Goal: Task Accomplishment & Management: Use online tool/utility

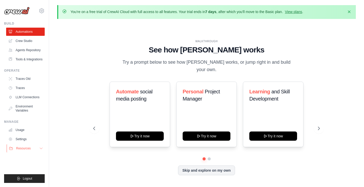
click at [39, 146] on button "Resources" at bounding box center [26, 148] width 39 height 8
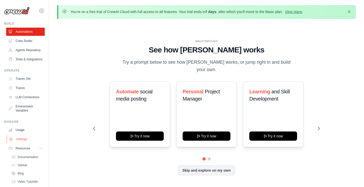
scroll to position [28, 0]
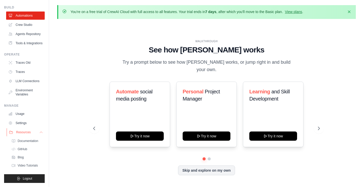
click at [39, 133] on icon at bounding box center [41, 132] width 4 height 4
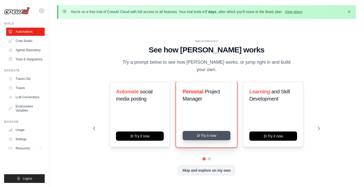
click at [203, 133] on button "Try it now" at bounding box center [207, 135] width 48 height 9
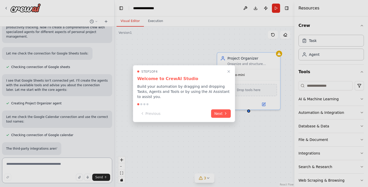
scroll to position [155, 0]
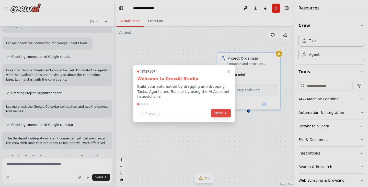
click at [220, 110] on button "Next" at bounding box center [221, 113] width 20 height 8
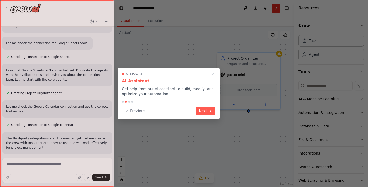
scroll to position [164, 0]
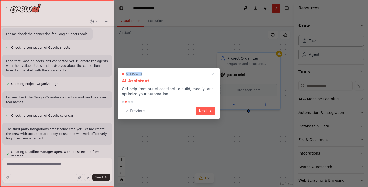
drag, startPoint x: 174, startPoint y: 75, endPoint x: 226, endPoint y: 79, distance: 52.6
click at [226, 79] on div "Create a crew that helps organize your personal projects, sets reminders for im…" at bounding box center [184, 93] width 368 height 187
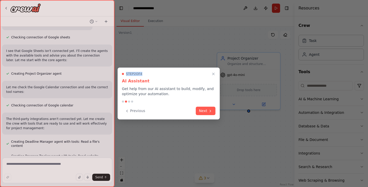
click at [244, 137] on div at bounding box center [184, 93] width 368 height 187
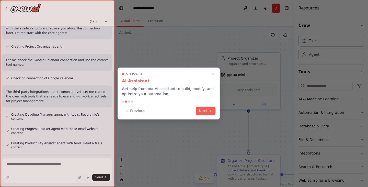
scroll to position [212, 0]
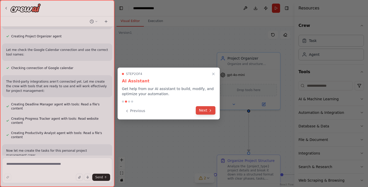
click at [206, 111] on button "Next" at bounding box center [206, 110] width 20 height 8
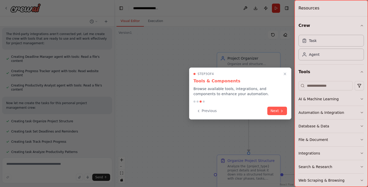
scroll to position [269, 0]
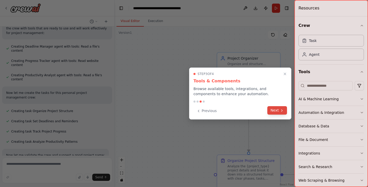
click at [280, 109] on button "Next" at bounding box center [277, 110] width 20 height 8
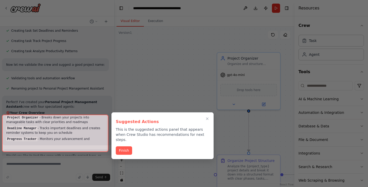
scroll to position [386, 0]
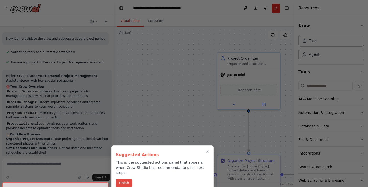
click at [121, 179] on button "Finish" at bounding box center [124, 183] width 16 height 8
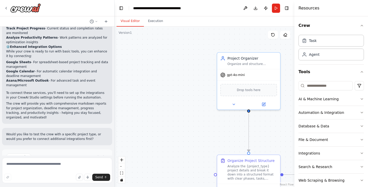
scroll to position [514, 0]
click at [61, 163] on p "I have some suggestions to help you move forward with your automation." at bounding box center [57, 167] width 102 height 8
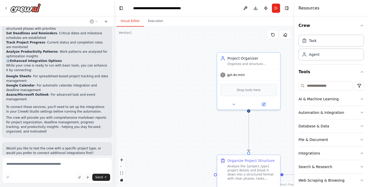
scroll to position [495, 0]
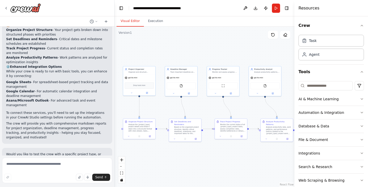
drag, startPoint x: 207, startPoint y: 125, endPoint x: 111, endPoint y: 109, distance: 96.6
click at [111, 109] on div "Create a crew that helps organize your personal projects, sets reminders for im…" at bounding box center [184, 93] width 368 height 187
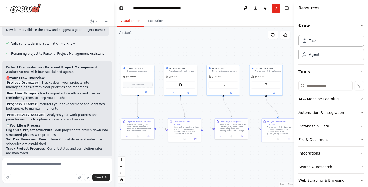
scroll to position [394, 0]
click at [95, 20] on button at bounding box center [94, 21] width 12 height 6
click at [95, 20] on div at bounding box center [57, 93] width 114 height 187
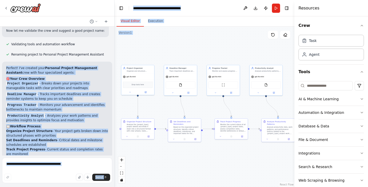
scroll to position [515, 0]
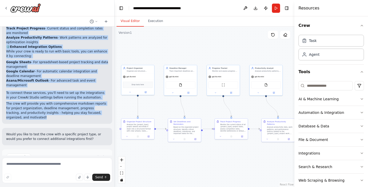
drag, startPoint x: 6, startPoint y: 36, endPoint x: 97, endPoint y: 81, distance: 101.8
click at [97, 81] on div "Perfect! I've created your Personal Project Management Assistant crew with four…" at bounding box center [57, 32] width 110 height 183
copy div "Perfect! I've created your Personal Project Management Assistant crew with four…"
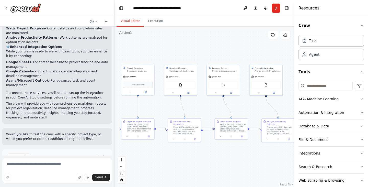
click at [57, 149] on div "Suggestion Dismiss I have some suggestions to help you move forward with your a…" at bounding box center [57, 167] width 110 height 37
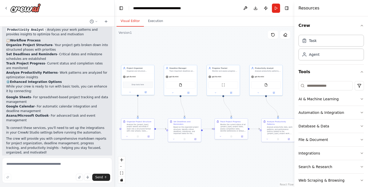
click at [57, 136] on p "The crew will provide you with comprehensive markdown reports for project organ…" at bounding box center [57, 145] width 102 height 18
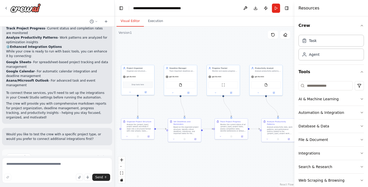
click at [17, 155] on span "Suggestion" at bounding box center [20, 157] width 17 height 4
click at [137, 73] on div "gpt-4o-mini" at bounding box center [137, 76] width 33 height 6
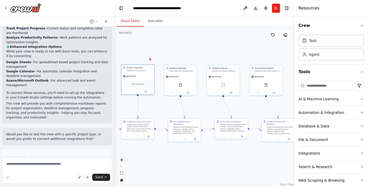
click at [144, 77] on div "gpt-4o-mini" at bounding box center [137, 76] width 33 height 6
click at [142, 71] on div "Organize and structure personal projects by breaking them down into manageable …" at bounding box center [140, 70] width 26 height 2
click at [146, 94] on div at bounding box center [137, 91] width 33 height 5
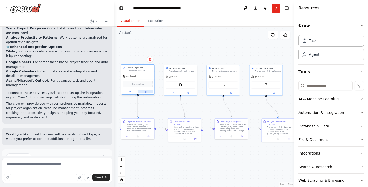
click at [146, 90] on button at bounding box center [145, 91] width 15 height 3
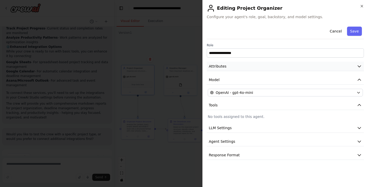
click at [357, 68] on icon "button" at bounding box center [359, 66] width 5 height 5
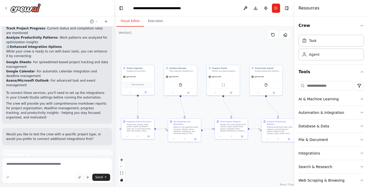
click at [237, 38] on div ".deletable-edge-delete-btn { width: 20px; height: 20px; border: 0px solid #ffff…" at bounding box center [204, 107] width 180 height 160
click at [144, 128] on div "Analyze the {project_type} project details and break it down into a structured …" at bounding box center [140, 127] width 26 height 8
click at [148, 137] on div at bounding box center [137, 135] width 33 height 5
click at [148, 135] on icon at bounding box center [149, 136] width 2 height 2
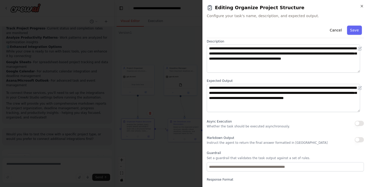
scroll to position [44, 0]
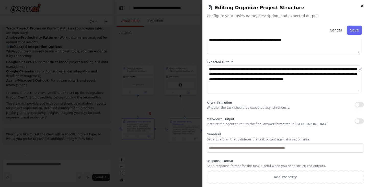
click at [362, 5] on icon "button" at bounding box center [362, 6] width 4 height 4
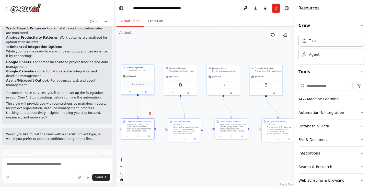
click at [139, 70] on div "Organize and structure personal projects by breaking them down into manageable …" at bounding box center [140, 70] width 26 height 2
click at [148, 91] on button at bounding box center [145, 91] width 15 height 3
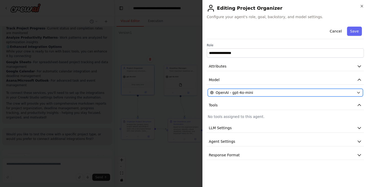
click at [308, 93] on div "OpenAI - gpt-4o-mini" at bounding box center [282, 92] width 144 height 5
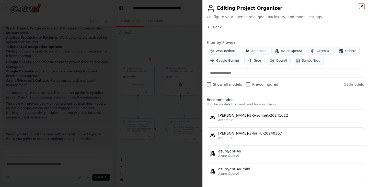
click at [363, 5] on icon "button" at bounding box center [362, 6] width 4 height 4
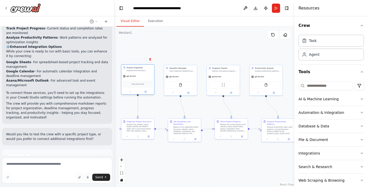
click at [141, 72] on div "Project Organizer Organize and structure personal projects by breaking them dow…" at bounding box center [137, 69] width 33 height 8
click at [146, 94] on div at bounding box center [137, 91] width 33 height 5
click at [145, 91] on icon at bounding box center [146, 91] width 2 height 2
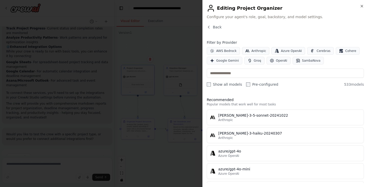
click at [359, 6] on h2 "Editing Project Organizer" at bounding box center [285, 8] width 157 height 8
click at [214, 27] on span "Back" at bounding box center [217, 27] width 9 height 5
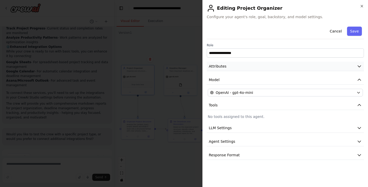
click at [248, 65] on button "Attributes" at bounding box center [285, 66] width 157 height 9
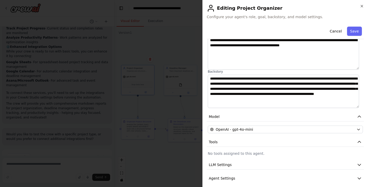
scroll to position [62, 0]
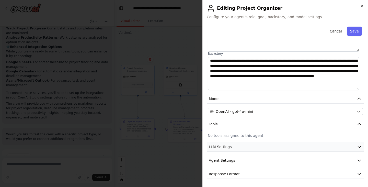
click at [229, 147] on span "LLM Settings" at bounding box center [220, 146] width 23 height 5
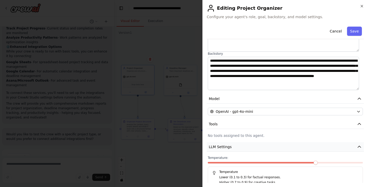
scroll to position [98, 0]
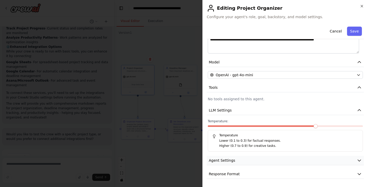
click at [218, 159] on span "Agent Settings" at bounding box center [222, 160] width 26 height 5
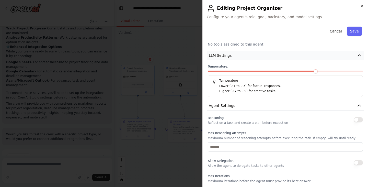
click at [238, 55] on button "LLM Settings" at bounding box center [285, 55] width 157 height 9
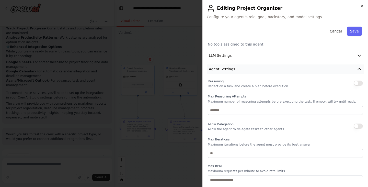
click at [237, 70] on button "Agent Settings" at bounding box center [285, 68] width 157 height 9
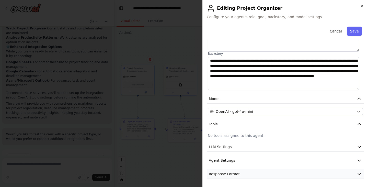
click at [224, 174] on span "Response Format" at bounding box center [224, 173] width 31 height 5
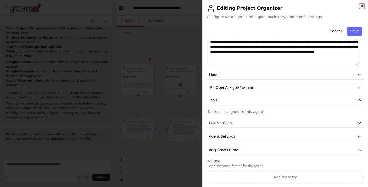
click at [361, 7] on icon "button" at bounding box center [362, 6] width 4 height 4
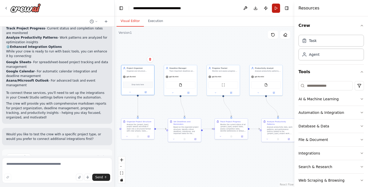
click at [277, 11] on button "Run" at bounding box center [276, 8] width 8 height 9
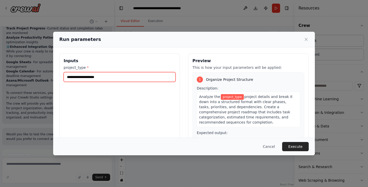
click at [119, 75] on input "project_type *" at bounding box center [120, 77] width 112 height 10
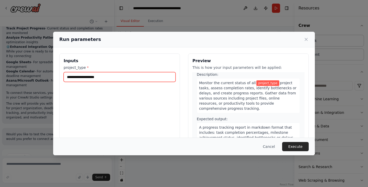
scroll to position [229, 0]
click at [112, 76] on input "project_type *" at bounding box center [120, 77] width 112 height 10
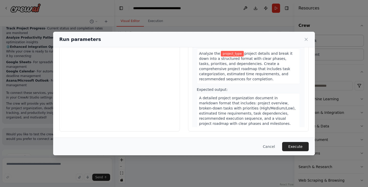
scroll to position [0, 0]
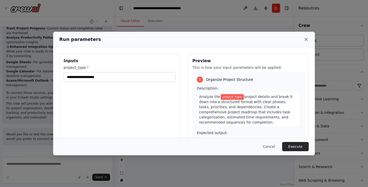
click at [306, 39] on icon at bounding box center [306, 39] width 5 height 5
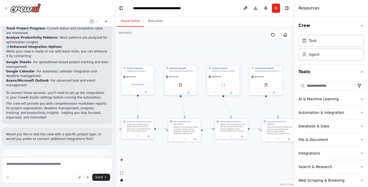
click at [60, 176] on span "Run Automation" at bounding box center [59, 178] width 25 height 4
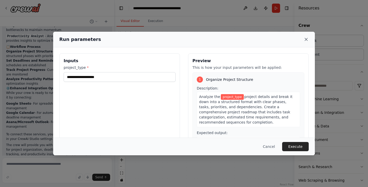
click at [307, 39] on icon at bounding box center [306, 39] width 3 height 3
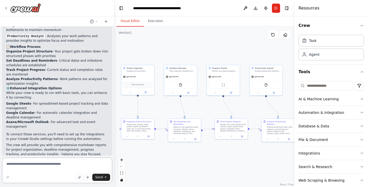
click at [46, 167] on textarea at bounding box center [57, 170] width 110 height 26
click at [276, 6] on button "Run" at bounding box center [276, 8] width 8 height 9
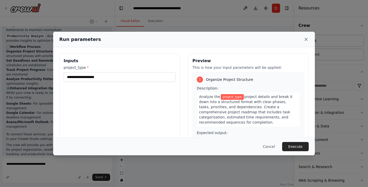
click at [306, 40] on icon at bounding box center [306, 39] width 3 height 3
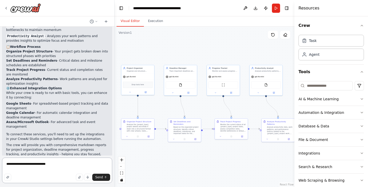
click at [41, 164] on textarea "**********" at bounding box center [57, 170] width 110 height 26
type textarea "**********"
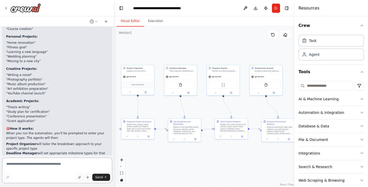
scroll to position [737, 0]
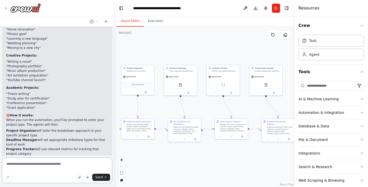
click at [41, 164] on textarea at bounding box center [57, 170] width 110 height 26
type textarea "**********"
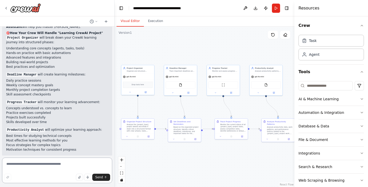
scroll to position [979, 0]
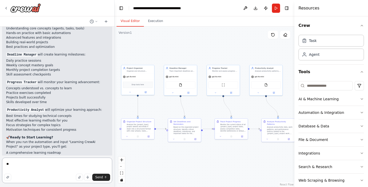
type textarea "***"
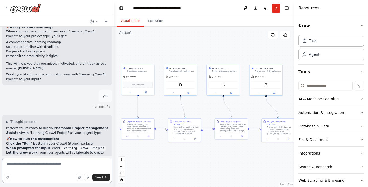
scroll to position [1134, 0]
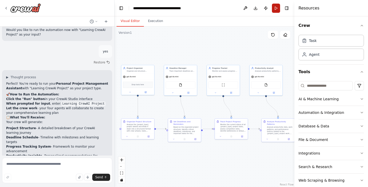
click at [276, 6] on button "Run" at bounding box center [276, 8] width 8 height 9
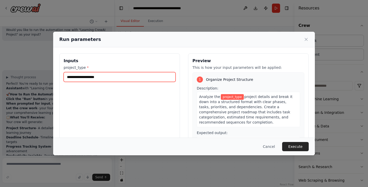
click at [138, 77] on input "project_type *" at bounding box center [120, 77] width 112 height 10
type input "**********"
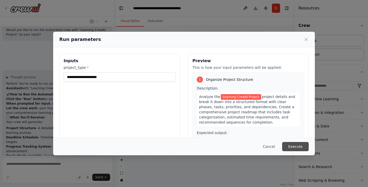
click at [299, 143] on button "Execute" at bounding box center [295, 146] width 27 height 9
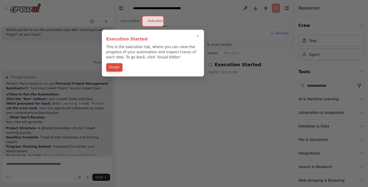
click at [118, 68] on button "Finish" at bounding box center [114, 67] width 16 height 8
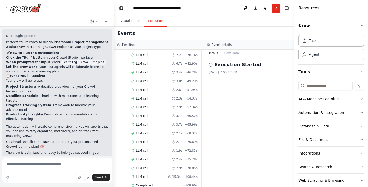
scroll to position [1175, 0]
click at [129, 21] on button "Visual Editor" at bounding box center [130, 21] width 27 height 11
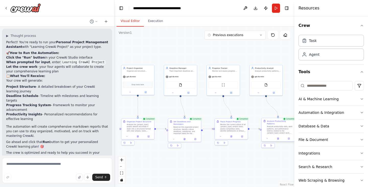
click at [278, 122] on div "Analyze Productivity Patterns Analyze productivity data, work patterns, and per…" at bounding box center [280, 127] width 26 height 14
click at [290, 138] on icon at bounding box center [289, 139] width 2 height 2
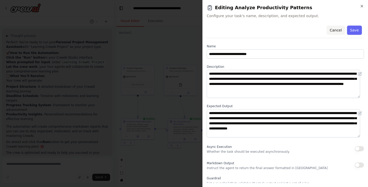
click at [334, 29] on button "Cancel" at bounding box center [336, 30] width 18 height 9
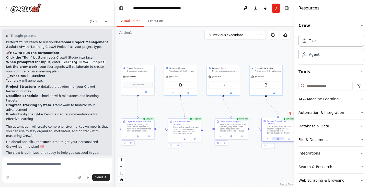
click at [279, 137] on button at bounding box center [277, 138] width 11 height 3
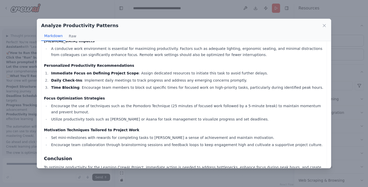
scroll to position [0, 0]
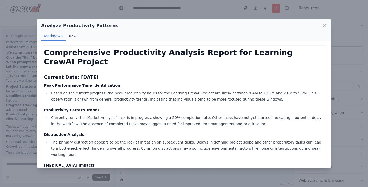
click at [68, 37] on button "Raw" at bounding box center [73, 36] width 14 height 10
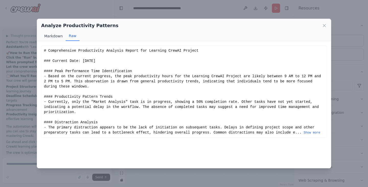
click at [52, 37] on button "Markdown" at bounding box center [53, 36] width 25 height 10
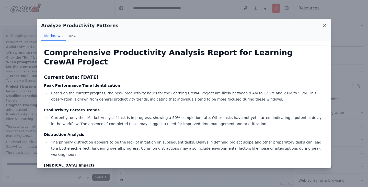
click at [324, 25] on icon at bounding box center [324, 25] width 5 height 5
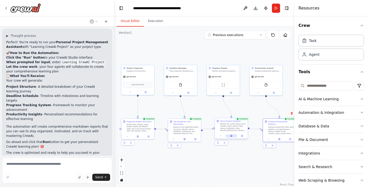
click at [231, 137] on button at bounding box center [231, 135] width 11 height 3
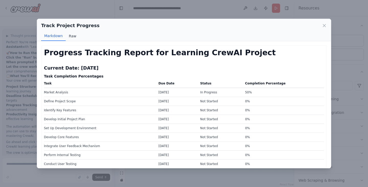
click at [66, 36] on button "Raw" at bounding box center [73, 36] width 14 height 10
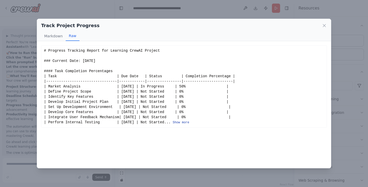
click at [180, 123] on button "Show more" at bounding box center [181, 122] width 17 height 4
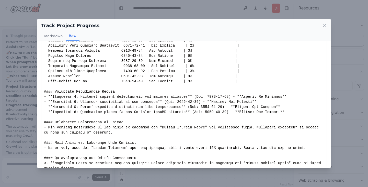
scroll to position [101, 0]
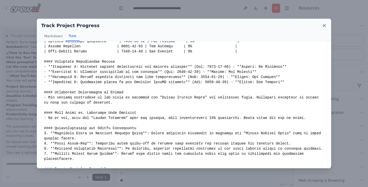
click at [325, 25] on icon at bounding box center [324, 25] width 3 height 3
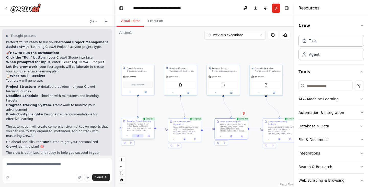
click at [138, 137] on button at bounding box center [137, 135] width 11 height 3
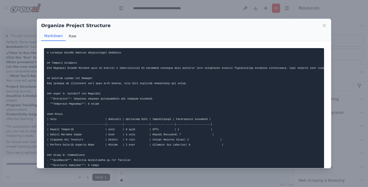
click at [71, 33] on button "Raw" at bounding box center [73, 36] width 14 height 10
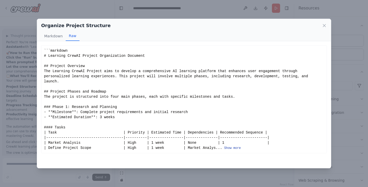
click at [224, 146] on button "Show more" at bounding box center [232, 148] width 17 height 4
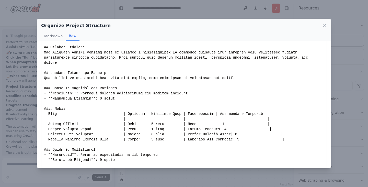
scroll to position [0, 0]
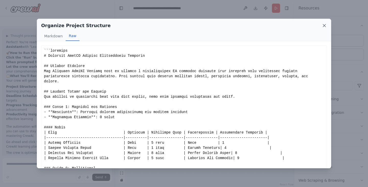
click at [324, 25] on icon at bounding box center [324, 25] width 5 height 5
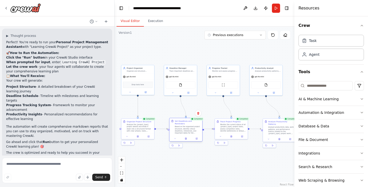
click at [173, 138] on div "Set Deadlines and Reminders Based on the organized project structure, identify …" at bounding box center [185, 130] width 33 height 24
click at [174, 137] on icon at bounding box center [175, 138] width 2 height 2
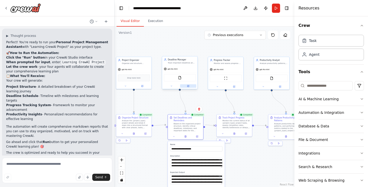
click at [187, 86] on icon at bounding box center [188, 86] width 2 height 2
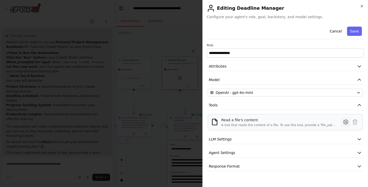
click at [344, 121] on icon at bounding box center [346, 122] width 6 height 6
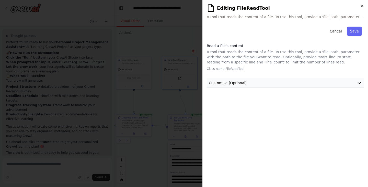
click at [316, 79] on button "Customize (Optional)" at bounding box center [285, 82] width 157 height 9
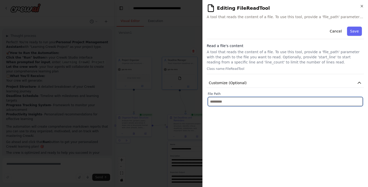
click at [324, 104] on input "text" at bounding box center [285, 101] width 155 height 9
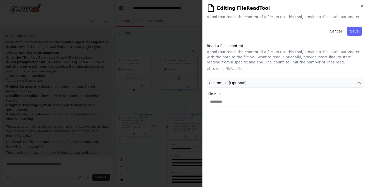
click at [321, 82] on button "Customize (Optional)" at bounding box center [285, 82] width 157 height 9
click at [361, 6] on icon "button" at bounding box center [362, 6] width 4 height 4
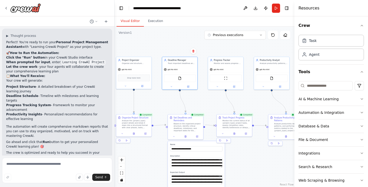
drag, startPoint x: 350, startPoint y: 139, endPoint x: 360, endPoint y: 138, distance: 10.5
click at [360, 138] on div "Crew Task Agent Tools AI & Machine Learning Automation & Integration Database &…" at bounding box center [331, 101] width 74 height 170
click at [360, 139] on icon "button" at bounding box center [362, 139] width 4 height 4
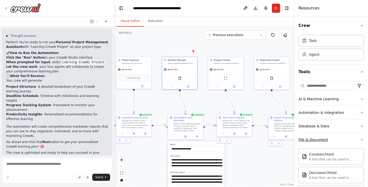
click at [360, 139] on icon "button" at bounding box center [362, 139] width 4 height 4
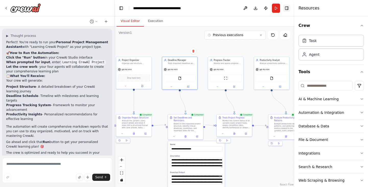
click at [287, 8] on button "Toggle Right Sidebar" at bounding box center [286, 8] width 7 height 7
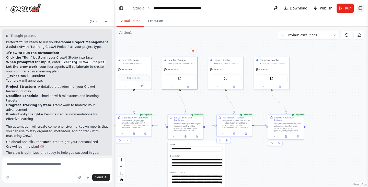
click at [361, 7] on button "Toggle Right Sidebar" at bounding box center [360, 8] width 7 height 7
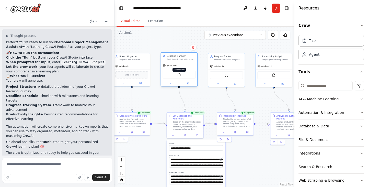
click at [179, 75] on img at bounding box center [179, 75] width 4 height 4
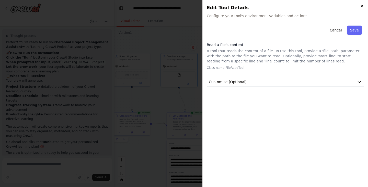
click at [361, 6] on icon "button" at bounding box center [362, 6] width 4 height 4
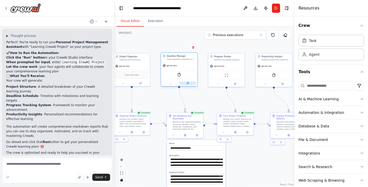
click at [187, 85] on button at bounding box center [187, 83] width 17 height 4
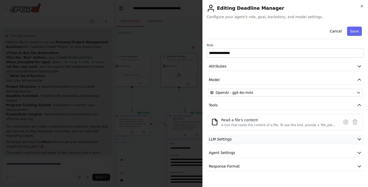
click at [241, 141] on button "LLM Settings" at bounding box center [285, 138] width 157 height 9
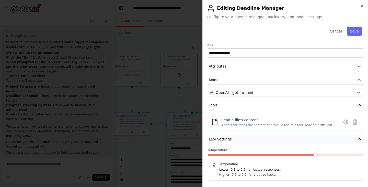
click at [241, 141] on button "LLM Settings" at bounding box center [285, 138] width 157 height 9
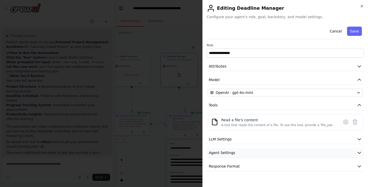
click at [235, 156] on button "Agent Settings" at bounding box center [285, 152] width 157 height 9
click at [235, 166] on span "Response Format" at bounding box center [224, 166] width 31 height 5
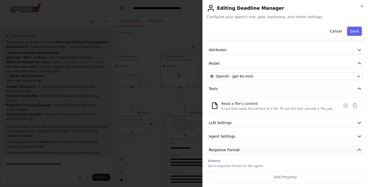
click at [233, 149] on span "Response Format" at bounding box center [224, 149] width 31 height 5
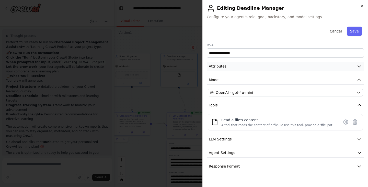
click at [261, 69] on button "Attributes" at bounding box center [285, 66] width 157 height 9
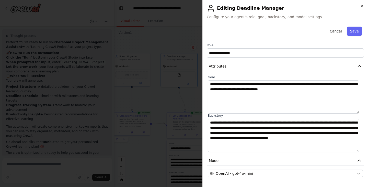
scroll to position [73, 0]
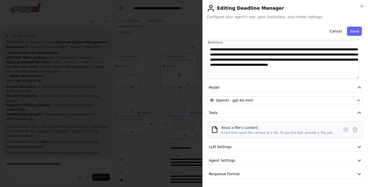
click at [255, 127] on div "Read a file's content" at bounding box center [278, 127] width 115 height 5
click at [343, 131] on icon at bounding box center [346, 129] width 6 height 6
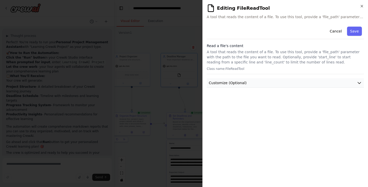
click at [300, 82] on button "Customize (Optional)" at bounding box center [285, 82] width 157 height 9
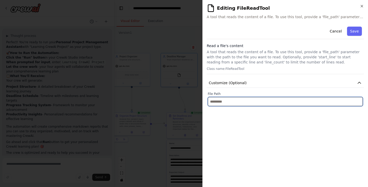
click at [300, 102] on input "text" at bounding box center [285, 101] width 155 height 9
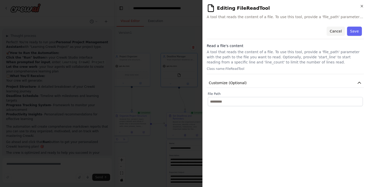
click at [335, 34] on button "Cancel" at bounding box center [336, 31] width 18 height 9
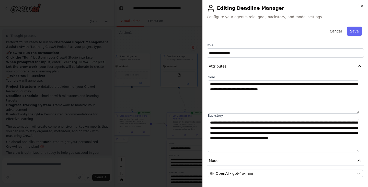
drag, startPoint x: 360, startPoint y: 7, endPoint x: 363, endPoint y: 3, distance: 4.7
click at [363, 3] on div "**********" at bounding box center [285, 93] width 166 height 187
click at [363, 6] on icon "button" at bounding box center [362, 6] width 4 height 4
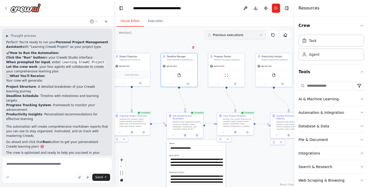
click at [248, 36] on button "Previous executions" at bounding box center [234, 35] width 61 height 9
click at [41, 168] on textarea at bounding box center [57, 170] width 110 height 26
type textarea "*********"
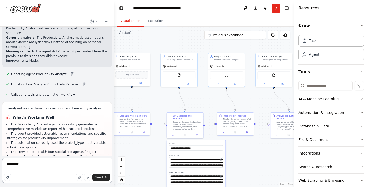
scroll to position [1370, 0]
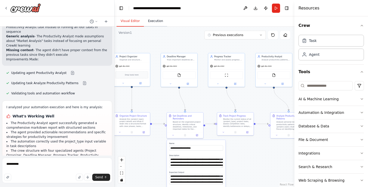
click at [152, 21] on button "Execution" at bounding box center [155, 21] width 23 height 11
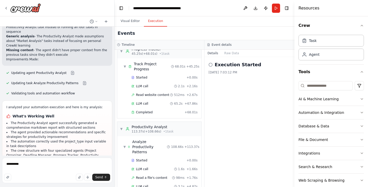
scroll to position [0, 0]
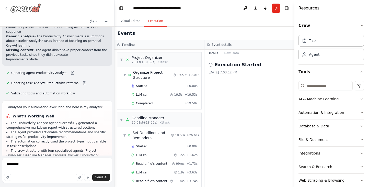
click at [5, 8] on icon at bounding box center [6, 8] width 4 height 4
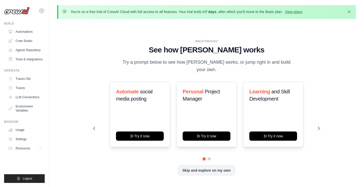
drag, startPoint x: 216, startPoint y: 149, endPoint x: 182, endPoint y: 158, distance: 35.8
click at [182, 158] on div "Automate social media posting Try it now Personal Project Manager Try it now Le…" at bounding box center [206, 129] width 227 height 94
click at [317, 124] on button at bounding box center [319, 128] width 10 height 10
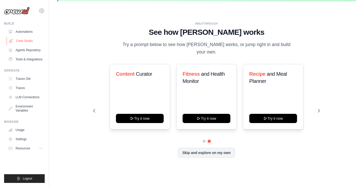
click at [24, 38] on link "Crew Studio" at bounding box center [26, 41] width 39 height 8
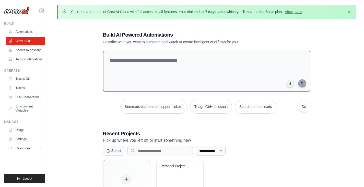
scroll to position [37, 0]
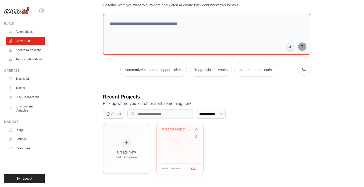
click at [177, 139] on div "Personal Project Management Assista..." at bounding box center [180, 143] width 47 height 40
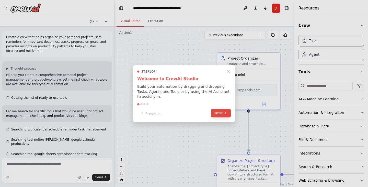
scroll to position [1369, 0]
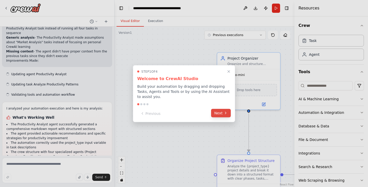
click at [221, 111] on button "Next" at bounding box center [221, 113] width 20 height 8
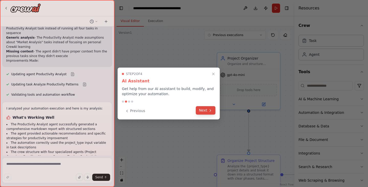
click at [209, 114] on button "Next" at bounding box center [206, 110] width 20 height 8
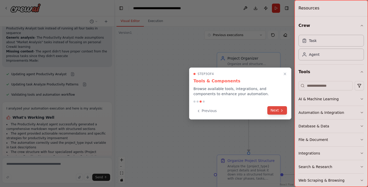
click at [277, 110] on button "Next" at bounding box center [277, 110] width 20 height 8
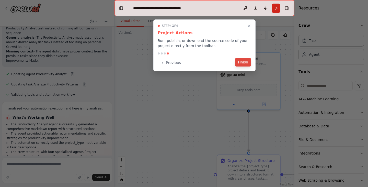
click at [243, 64] on button "Finish" at bounding box center [243, 62] width 16 height 8
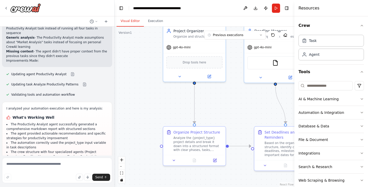
drag, startPoint x: 164, startPoint y: 108, endPoint x: 114, endPoint y: 67, distance: 65.1
click at [114, 67] on div "Create a crew that helps organize your personal projects, sets reminders for im…" at bounding box center [184, 93] width 368 height 187
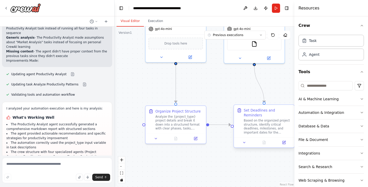
click at [264, 142] on div at bounding box center [264, 142] width 60 height 10
click at [244, 35] on button "Previous executions" at bounding box center [234, 35] width 61 height 9
click at [223, 45] on div "23m ago" at bounding box center [238, 44] width 51 height 4
click at [201, 93] on div ".deletable-edge-delete-btn { width: 20px; height: 20px; border: 0px solid #ffff…" at bounding box center [204, 107] width 180 height 160
click at [31, 171] on textarea at bounding box center [57, 170] width 110 height 26
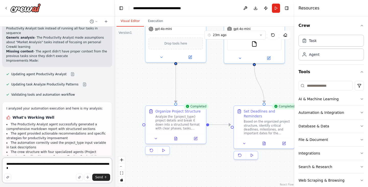
type textarea "**********"
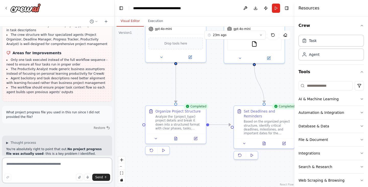
scroll to position [1486, 0]
click at [253, 10] on button "Download" at bounding box center [255, 8] width 8 height 9
